Goal: Task Accomplishment & Management: Complete application form

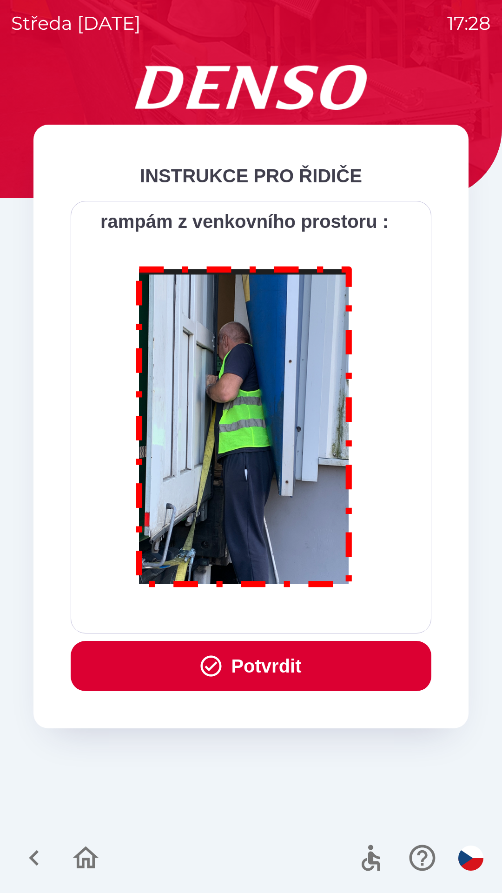
scroll to position [5225, 0]
click at [268, 663] on button "Potvrdit" at bounding box center [251, 666] width 361 height 50
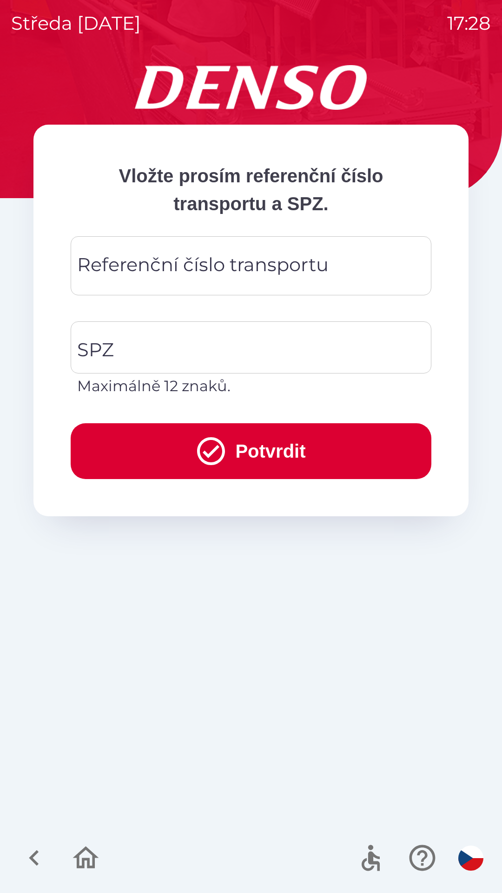
click at [279, 257] on div "Referenční číslo transportu Referenční číslo transportu" at bounding box center [251, 265] width 361 height 59
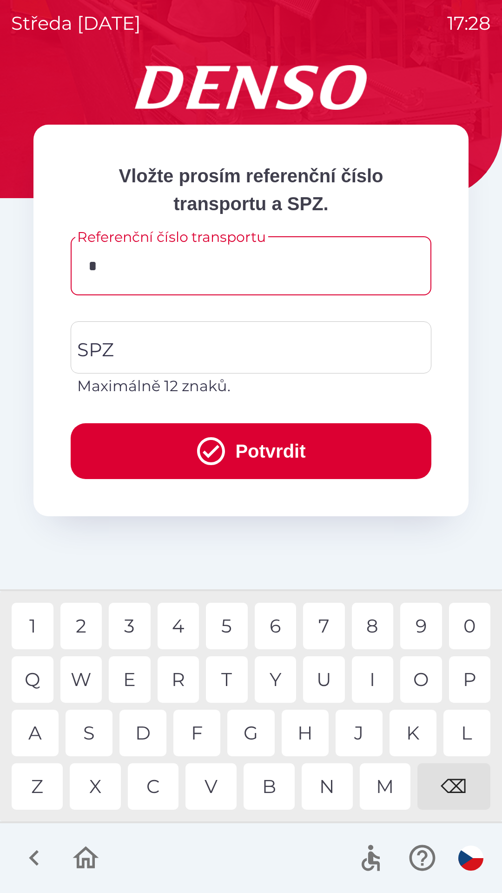
click at [278, 777] on div "B" at bounding box center [269, 786] width 51 height 46
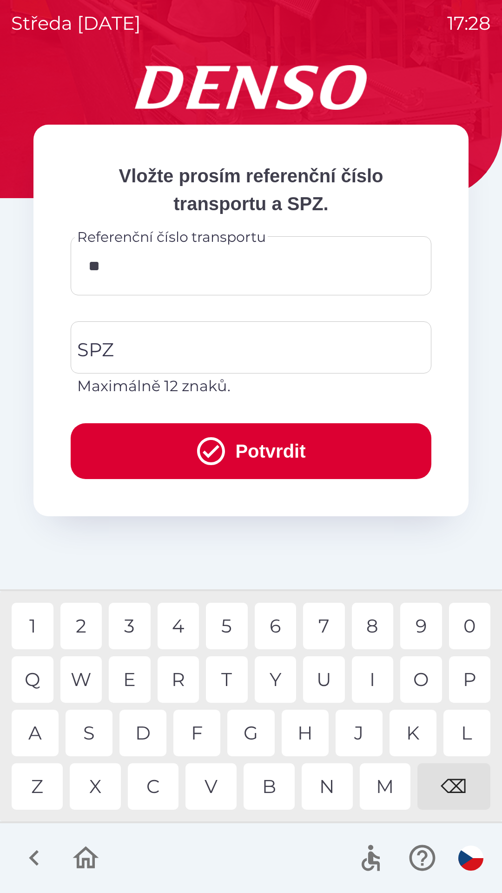
click at [474, 611] on div "0" at bounding box center [470, 626] width 42 height 46
type input "*******"
click at [36, 615] on div "1" at bounding box center [33, 626] width 42 height 46
click at [180, 345] on input "SPZ" at bounding box center [244, 347] width 338 height 44
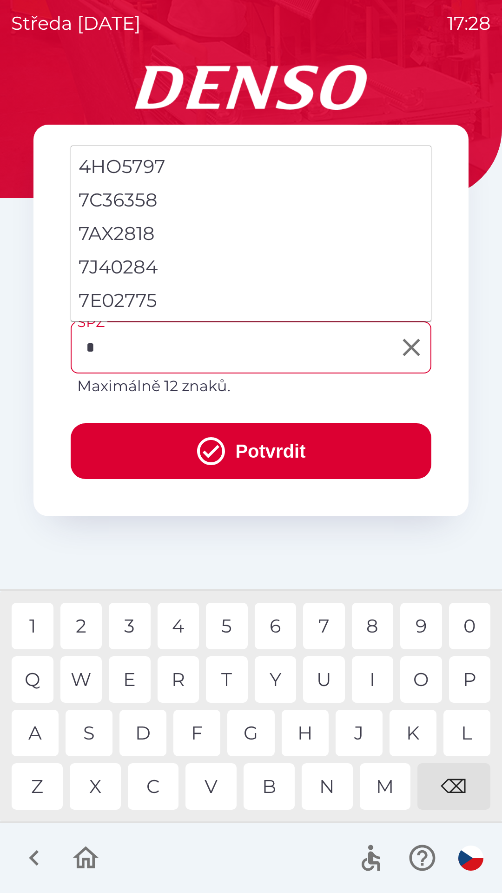
click at [334, 615] on div "7" at bounding box center [324, 626] width 42 height 46
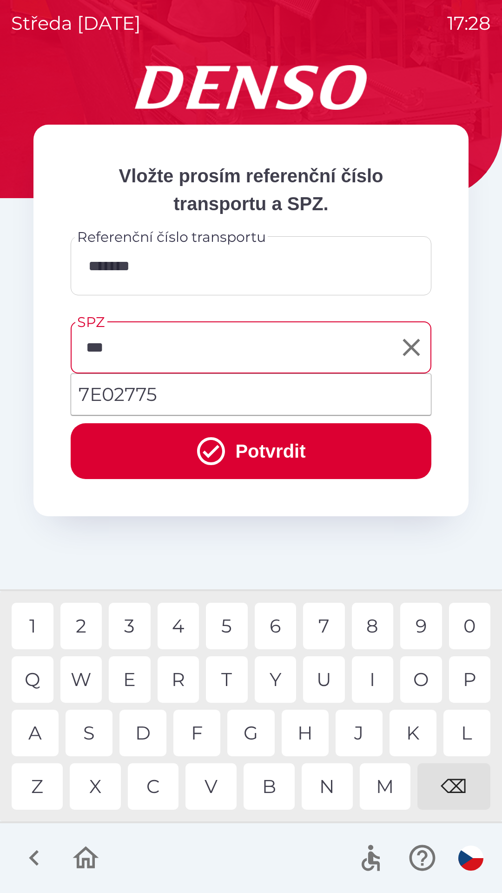
click at [161, 395] on li "7E02775" at bounding box center [251, 394] width 360 height 33
type input "*******"
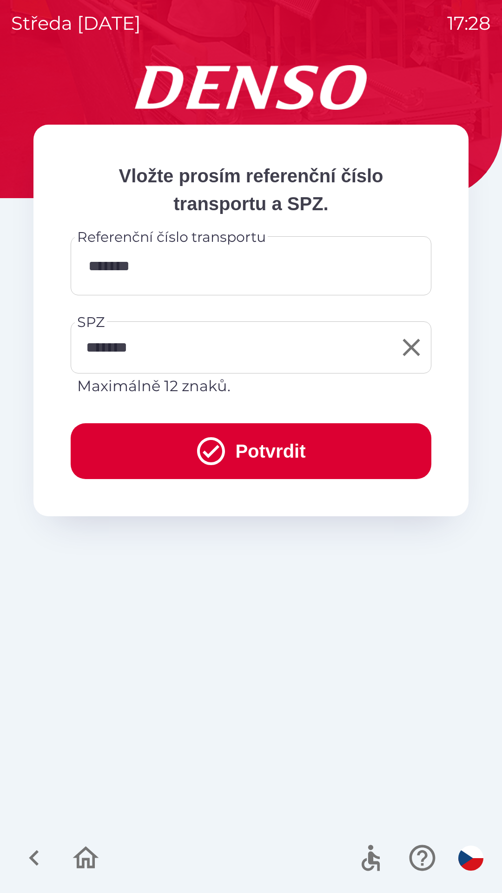
click at [266, 448] on button "Potvrdit" at bounding box center [251, 451] width 361 height 56
